Goal: Transaction & Acquisition: Subscribe to service/newsletter

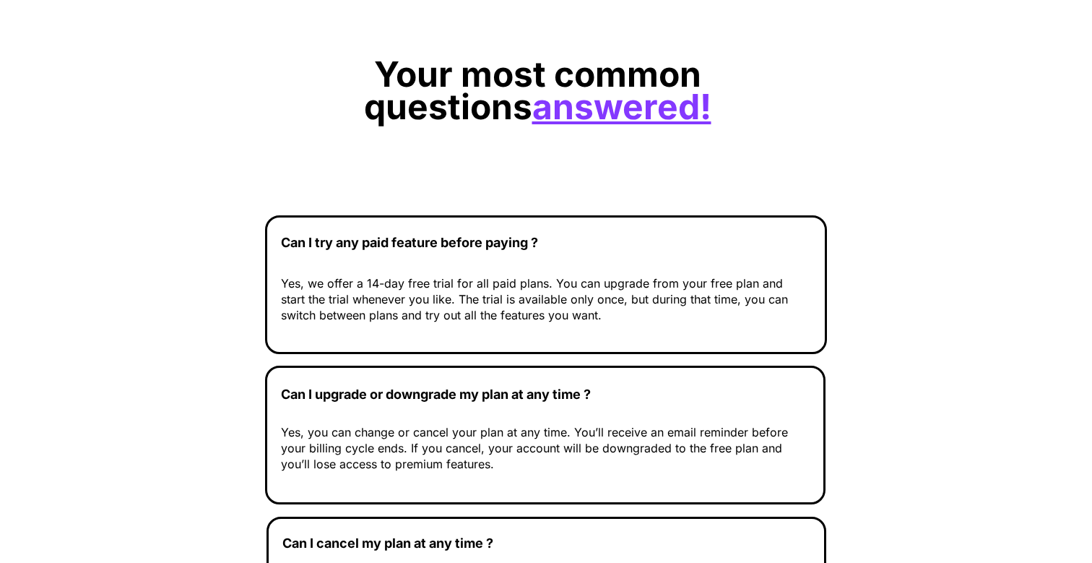
scroll to position [4956, 0]
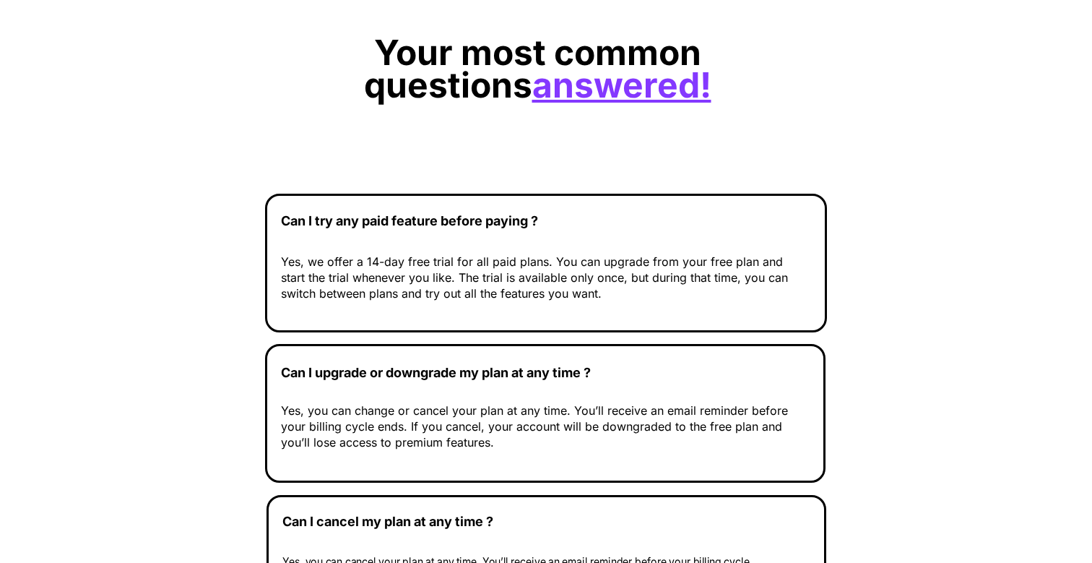
click at [587, 92] on u "answered!" at bounding box center [621, 85] width 179 height 43
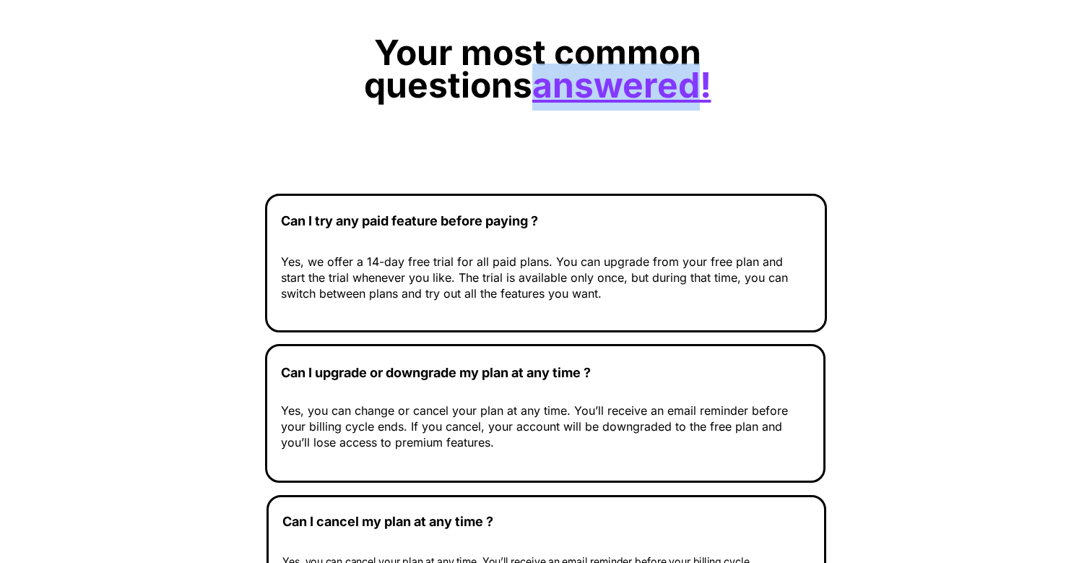
click at [587, 92] on u "answered!" at bounding box center [621, 85] width 179 height 43
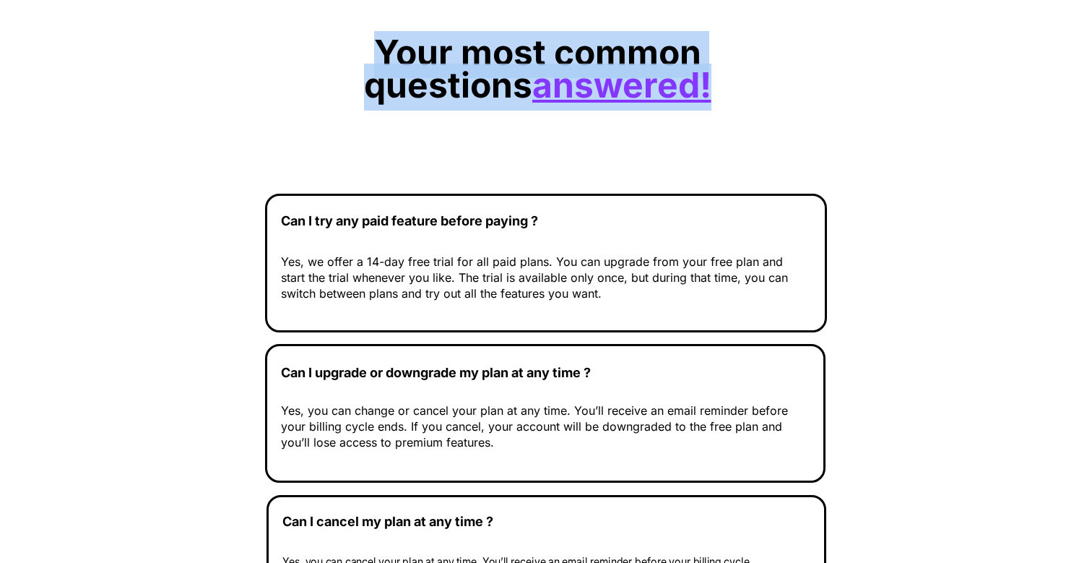
click at [587, 92] on u "answered!" at bounding box center [621, 85] width 179 height 43
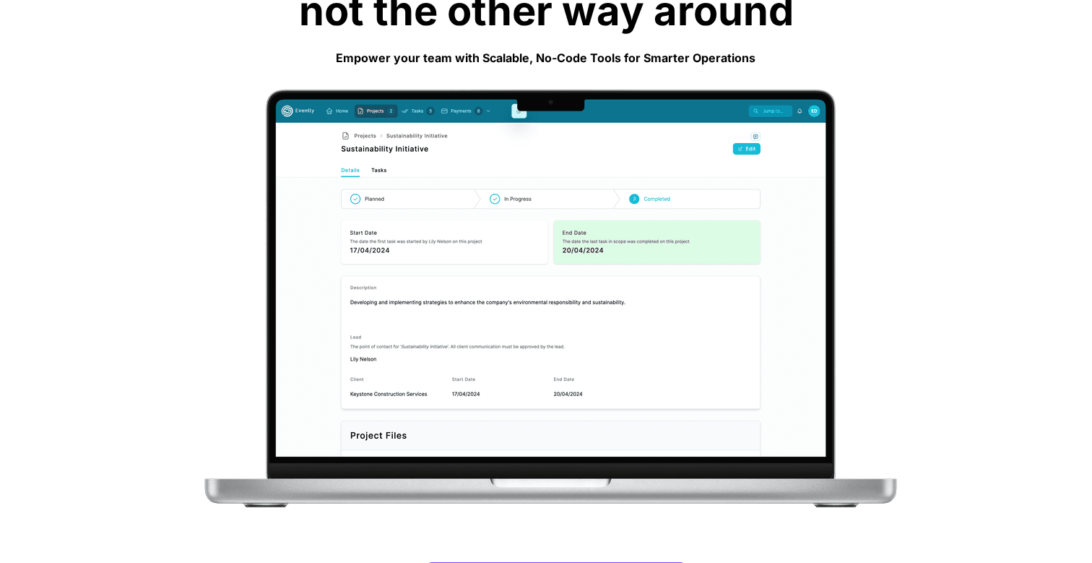
scroll to position [0, 0]
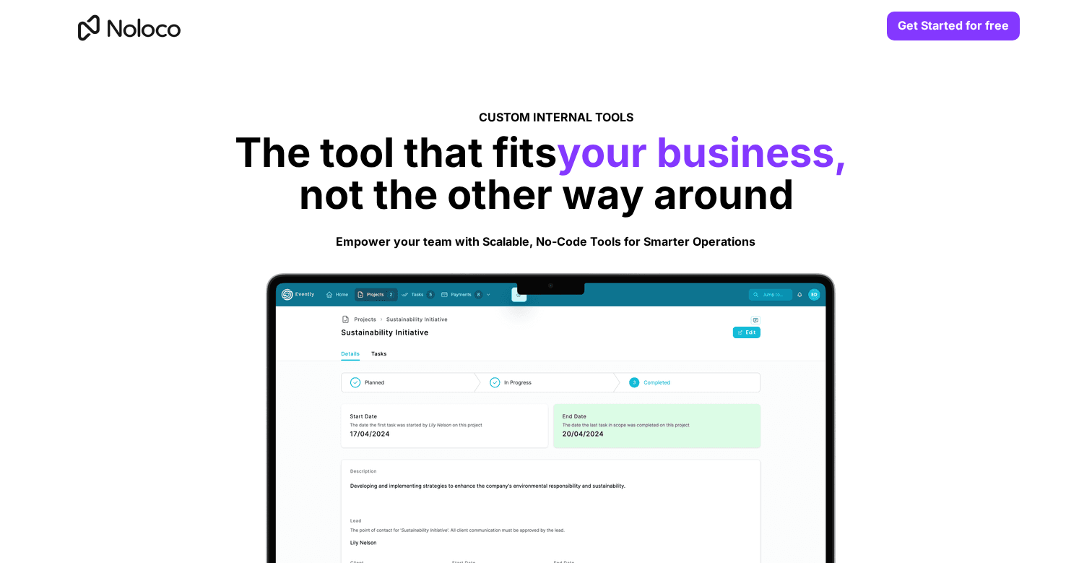
click at [139, 40] on img at bounding box center [127, 27] width 111 height 47
click at [131, 26] on img at bounding box center [127, 27] width 111 height 47
click at [105, 26] on img at bounding box center [127, 27] width 111 height 47
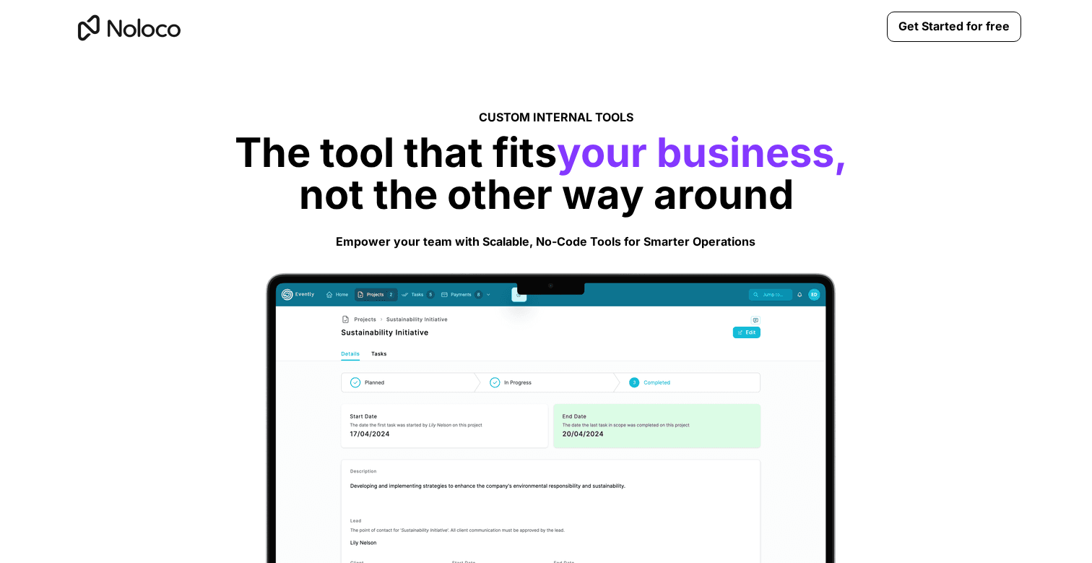
click at [920, 25] on strong "Get Started for free" at bounding box center [954, 26] width 111 height 14
click at [131, 33] on img at bounding box center [127, 27] width 111 height 47
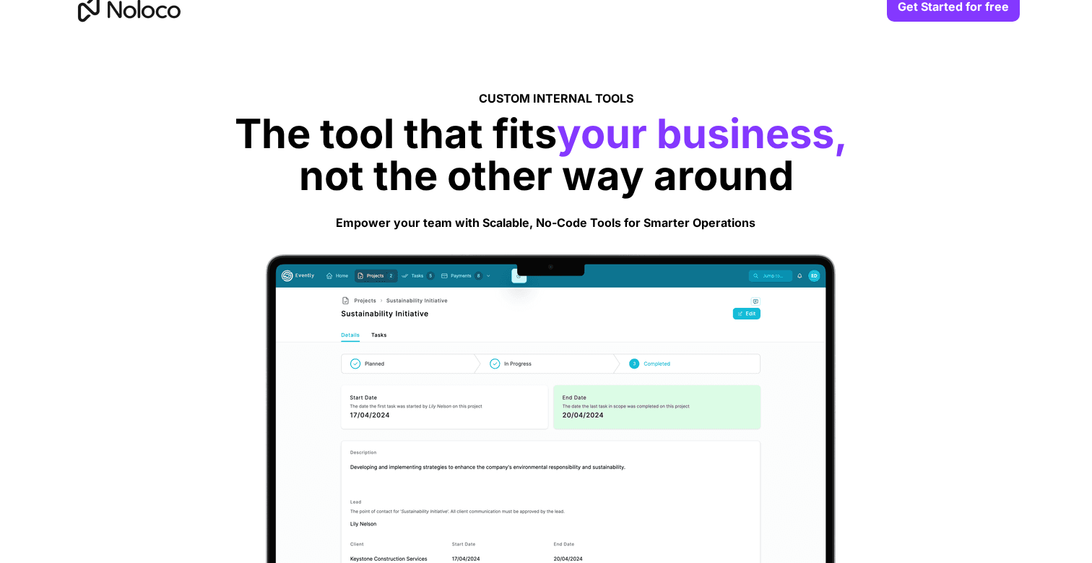
click at [598, 93] on span "CUSTOM INTERNAL TOOLS" at bounding box center [556, 98] width 155 height 14
click at [555, 145] on span "The tool that fits" at bounding box center [396, 133] width 322 height 49
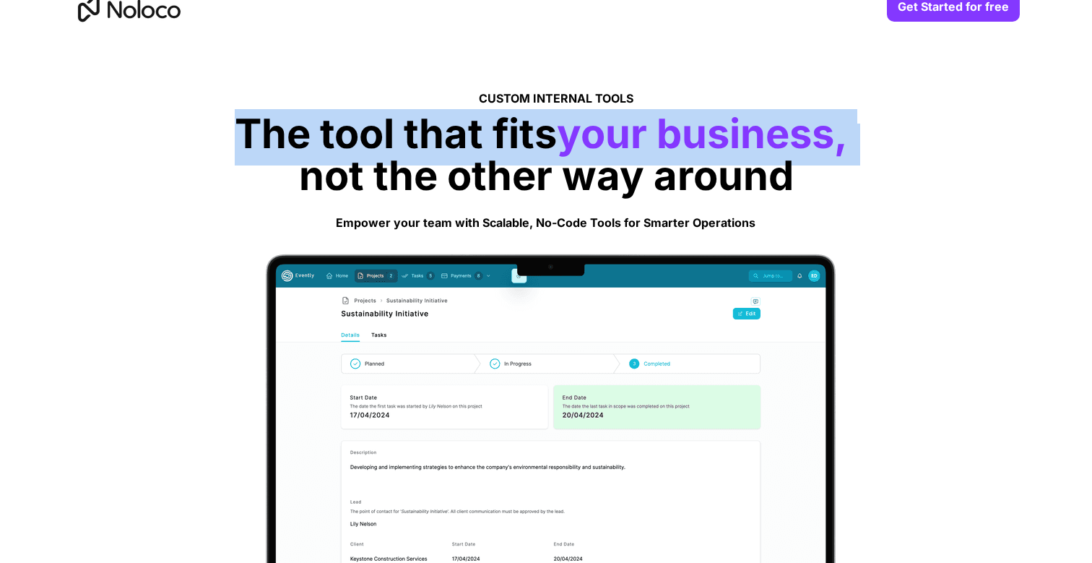
click at [555, 145] on span "The tool that fits" at bounding box center [396, 133] width 322 height 49
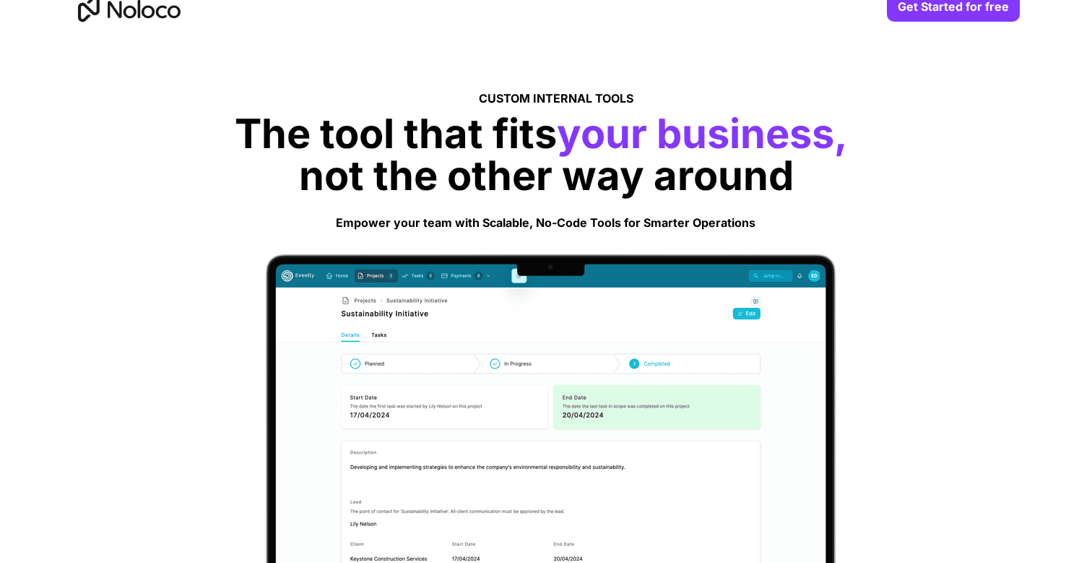
click at [557, 174] on span "not the other way around" at bounding box center [546, 175] width 495 height 49
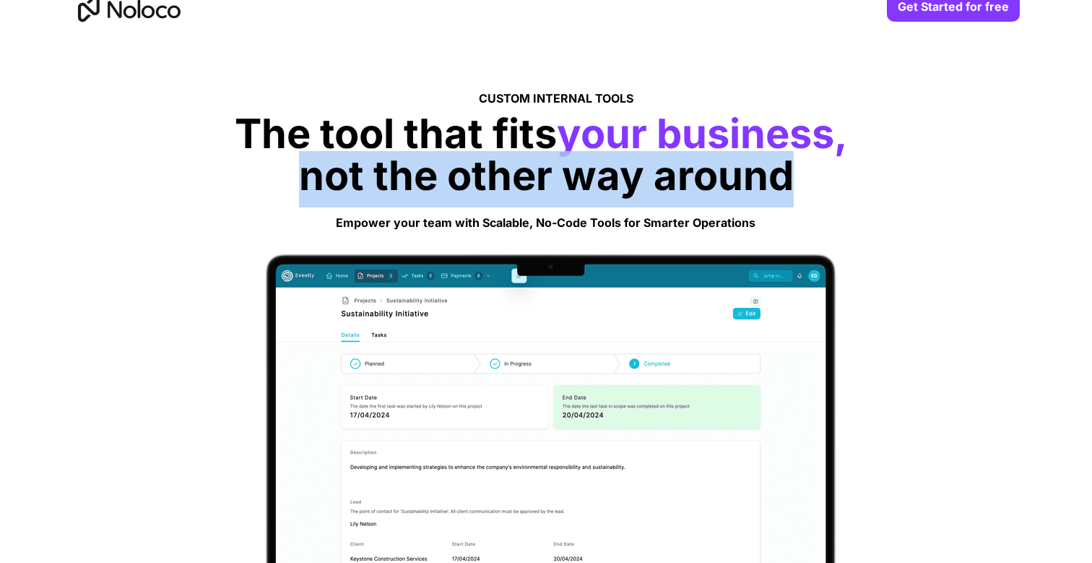
click at [557, 174] on span "not the other way around" at bounding box center [546, 175] width 495 height 49
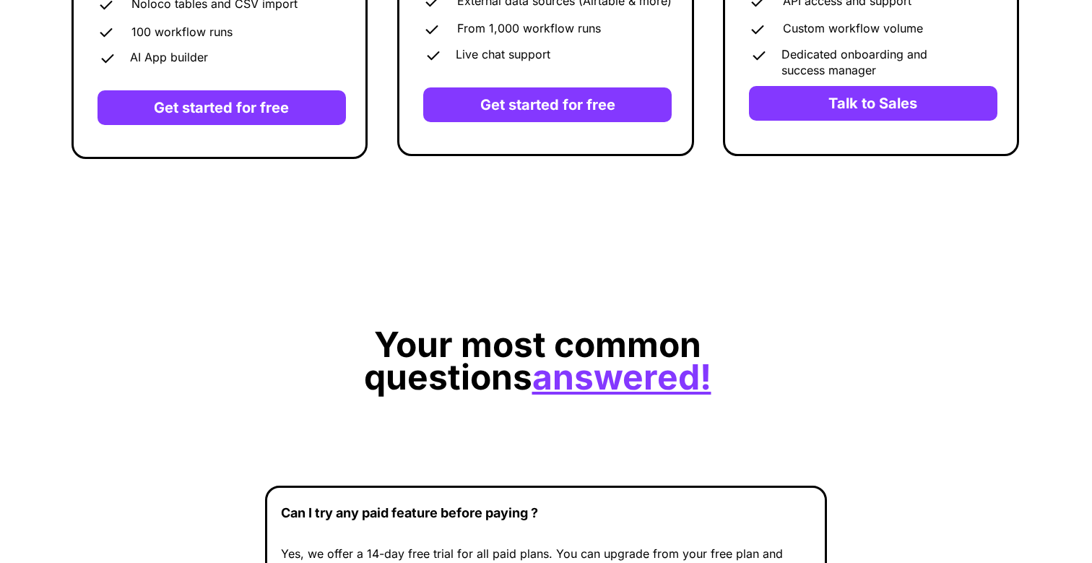
scroll to position [4628, 0]
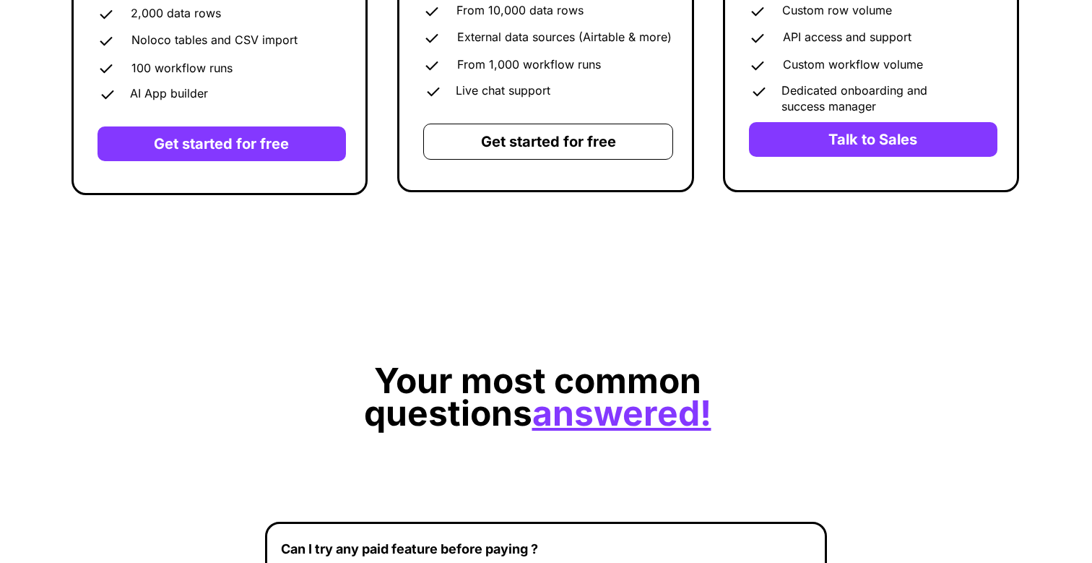
click at [568, 147] on strong "Get started for free" at bounding box center [548, 141] width 135 height 17
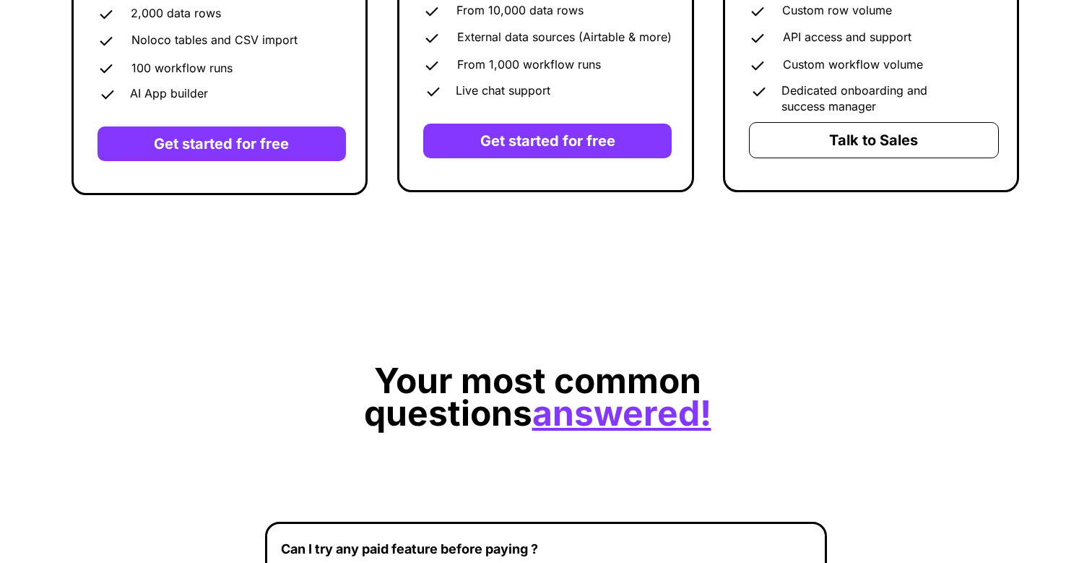
click at [907, 136] on strong "Talk to Sales" at bounding box center [873, 139] width 89 height 17
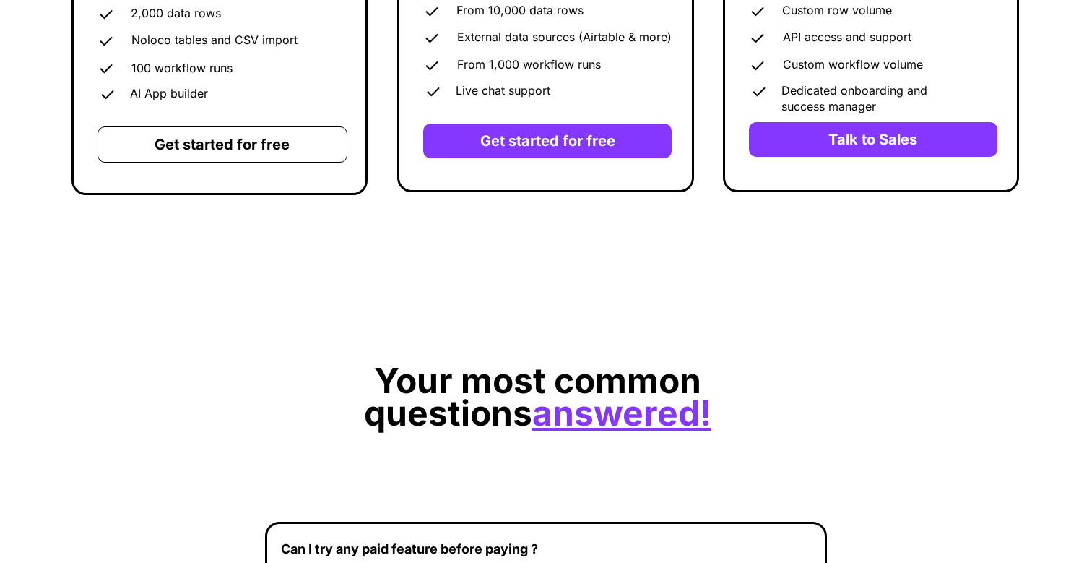
click at [178, 127] on link "Get started for free" at bounding box center [223, 144] width 250 height 36
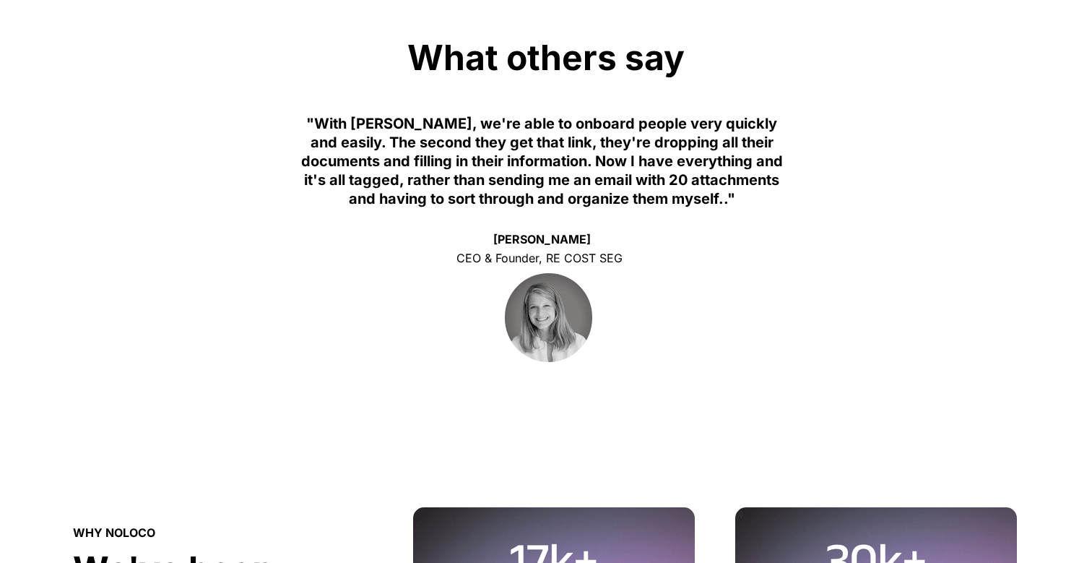
scroll to position [3267, 0]
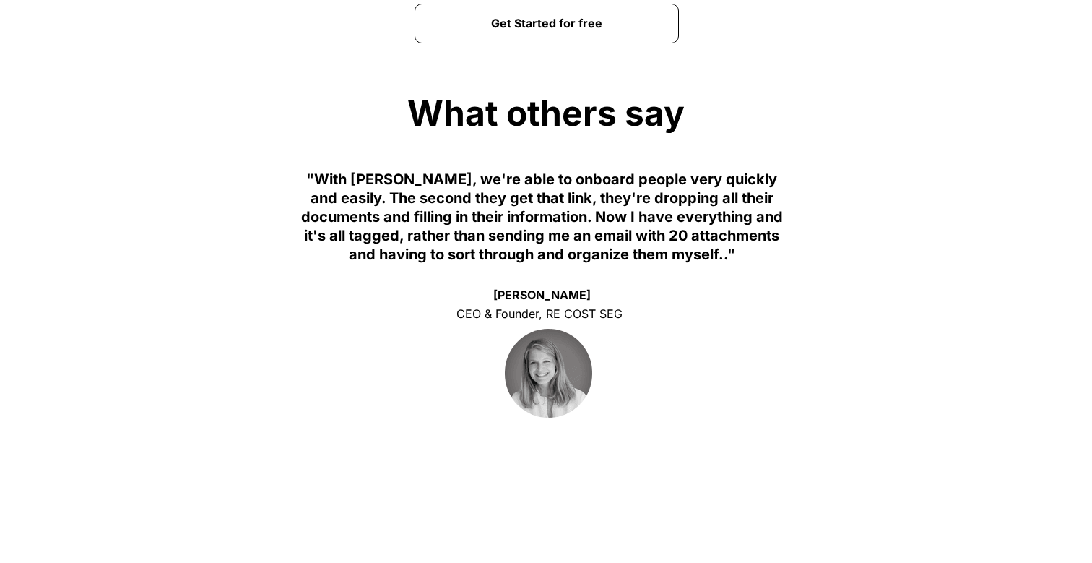
click at [627, 21] on span "Get Started for free" at bounding box center [546, 24] width 263 height 14
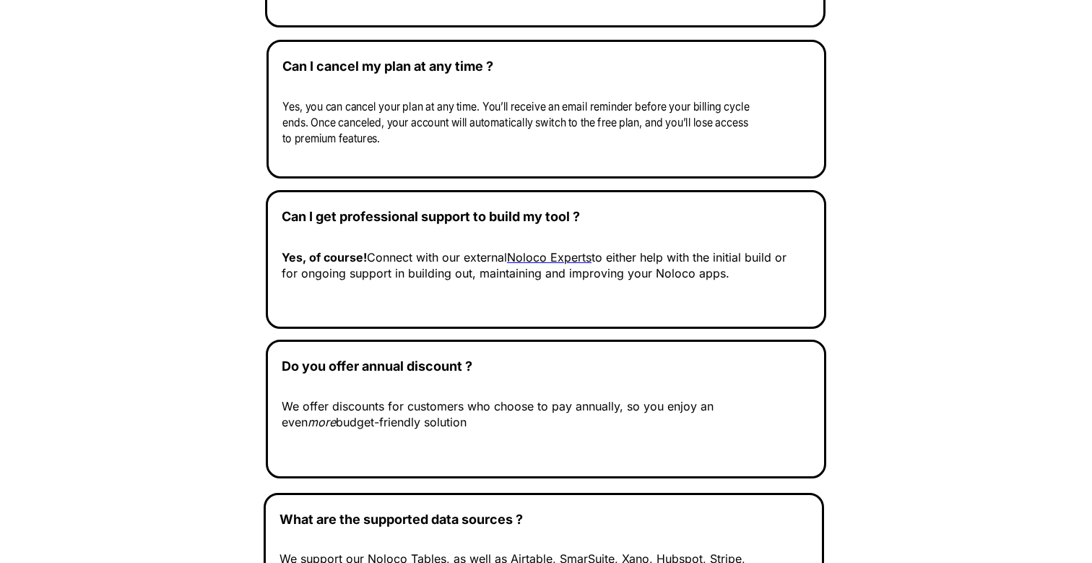
scroll to position [5451, 0]
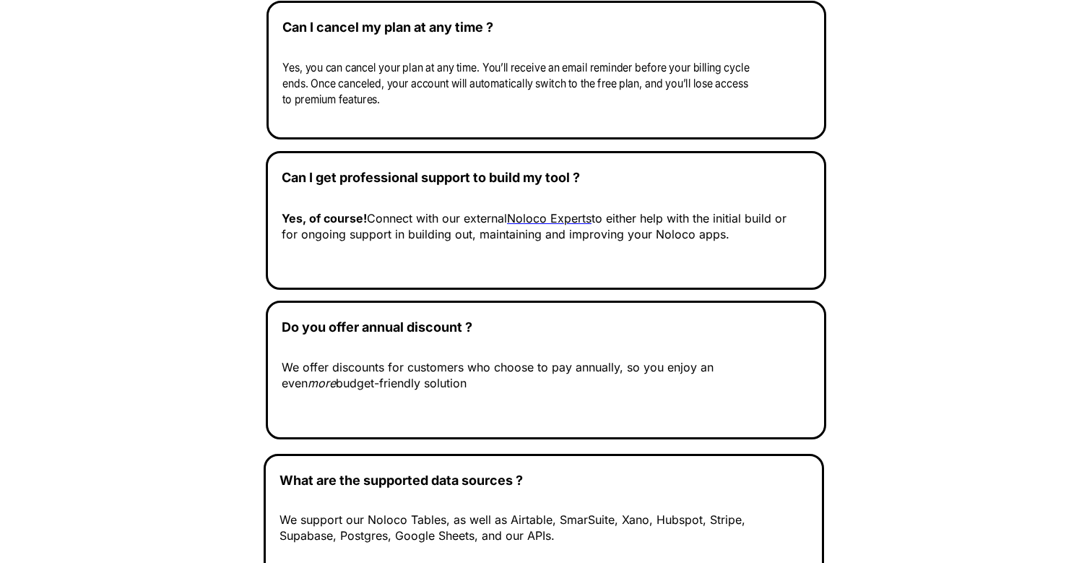
click at [569, 216] on span "Noloco Experts" at bounding box center [549, 218] width 85 height 14
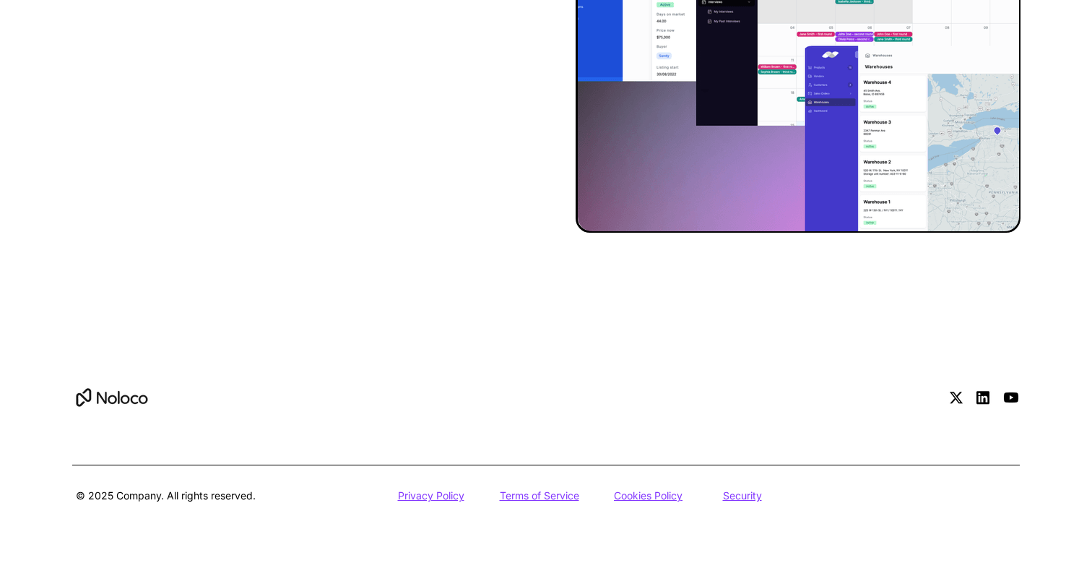
scroll to position [6473, 0]
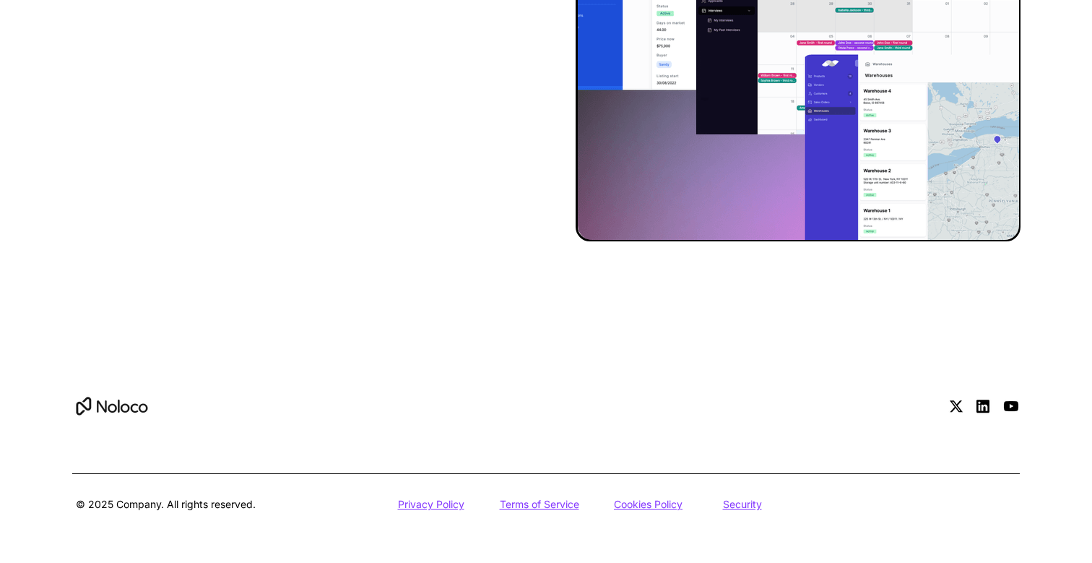
click at [448, 504] on u "Privacy Policy" at bounding box center [431, 504] width 66 height 12
click at [556, 504] on u "Terms of Service" at bounding box center [539, 504] width 79 height 12
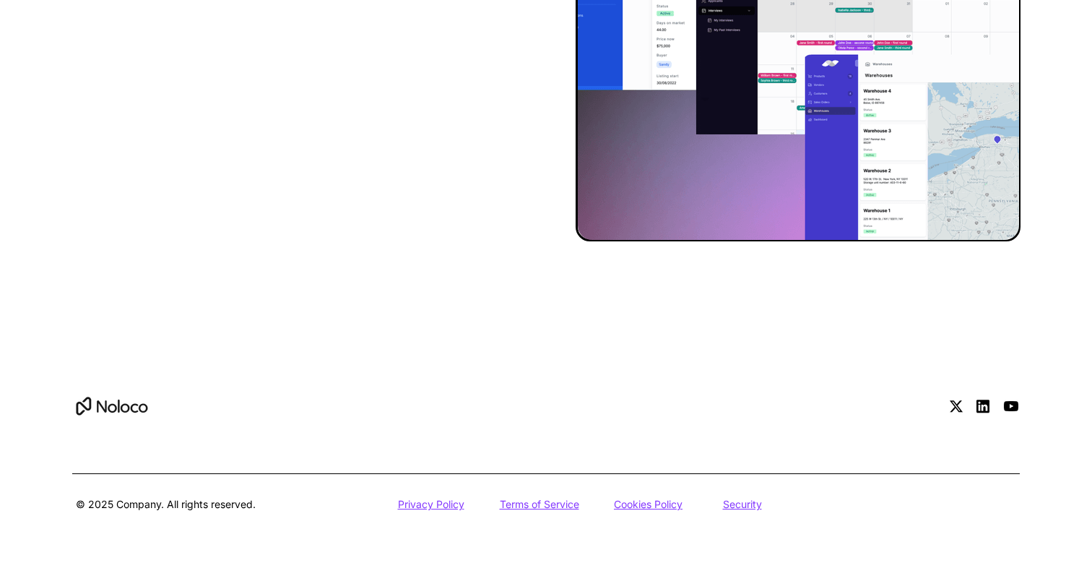
click at [708, 506] on p "Security" at bounding box center [742, 504] width 85 height 14
click at [752, 499] on u "Security" at bounding box center [742, 504] width 39 height 12
click at [650, 499] on u "Cookies Policy" at bounding box center [648, 504] width 69 height 12
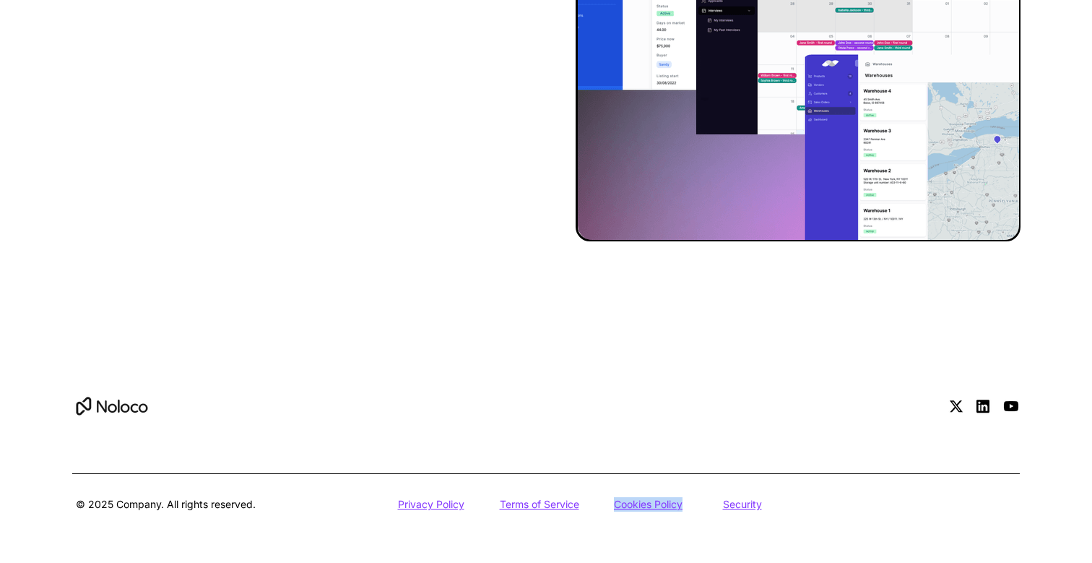
click at [650, 499] on u "Cookies Policy" at bounding box center [648, 504] width 69 height 12
click at [620, 528] on div at bounding box center [546, 452] width 1040 height 238
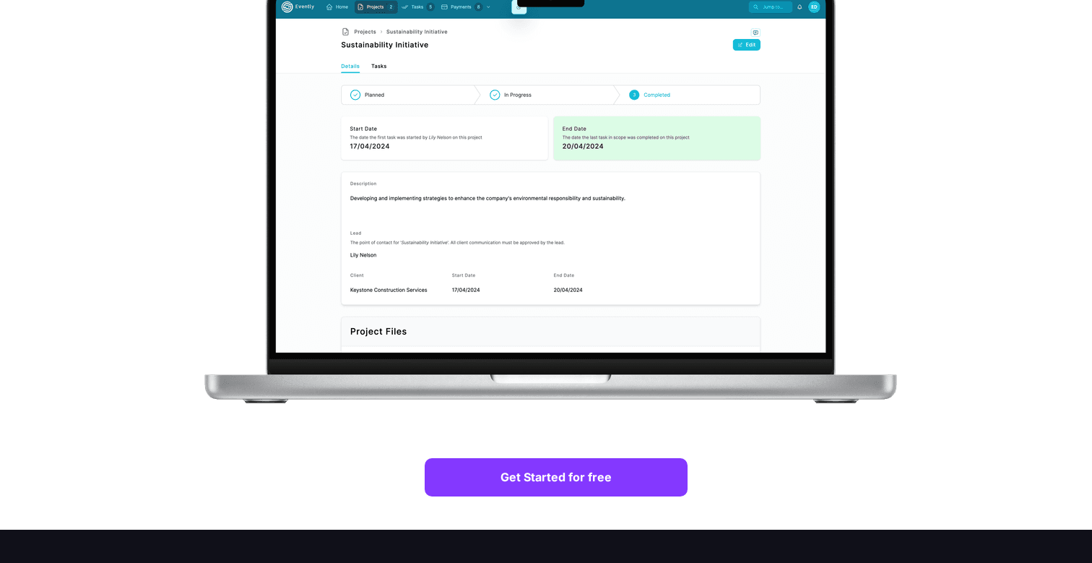
scroll to position [0, 0]
